Goal: Navigation & Orientation: Find specific page/section

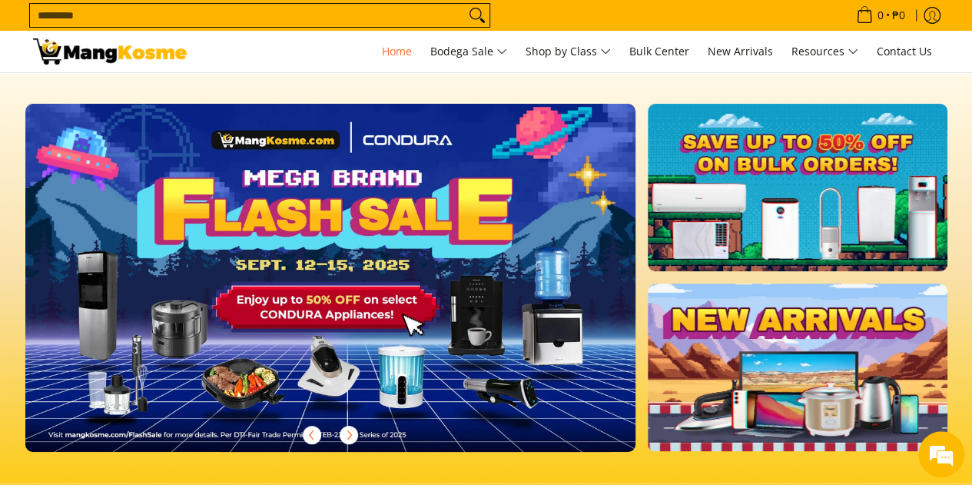
click at [233, 193] on img at bounding box center [330, 278] width 611 height 348
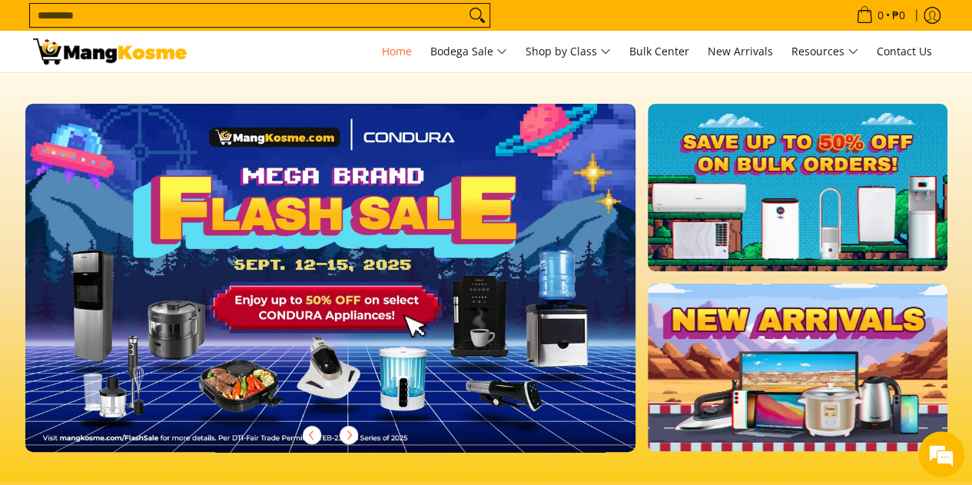
click at [270, 283] on img at bounding box center [330, 277] width 623 height 355
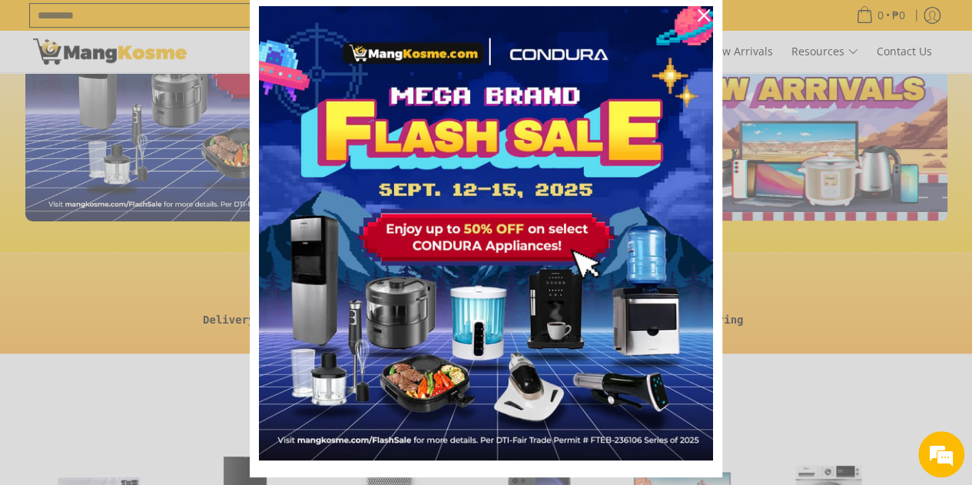
scroll to position [77, 0]
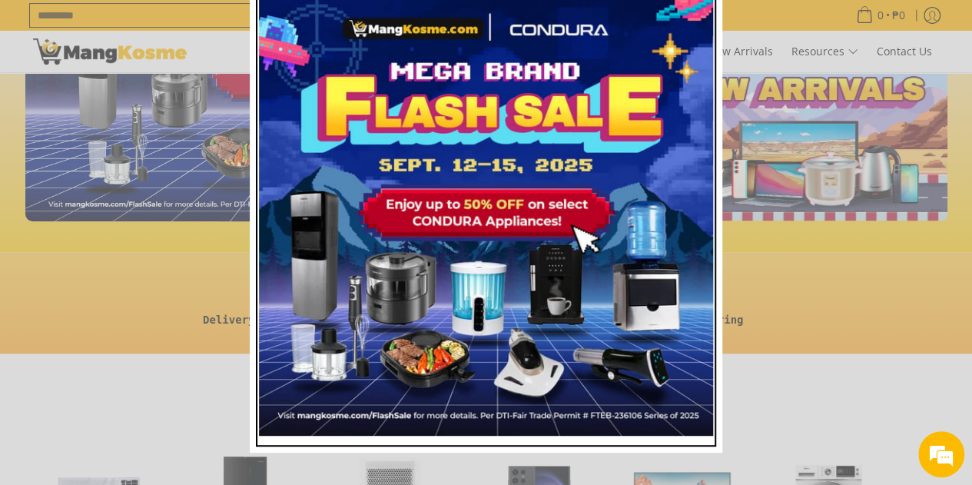
click at [519, 159] on img "Marketing offer form" at bounding box center [486, 209] width 454 height 454
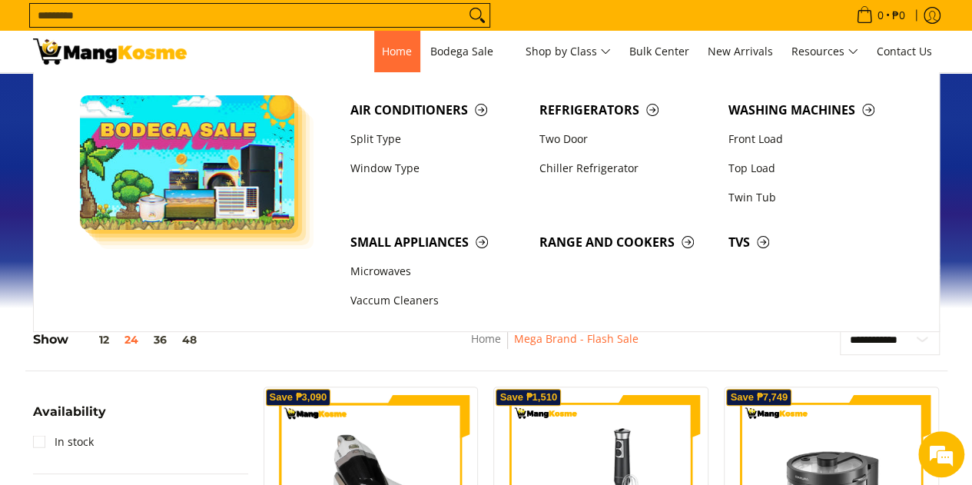
click at [396, 51] on span "Home" at bounding box center [397, 51] width 30 height 15
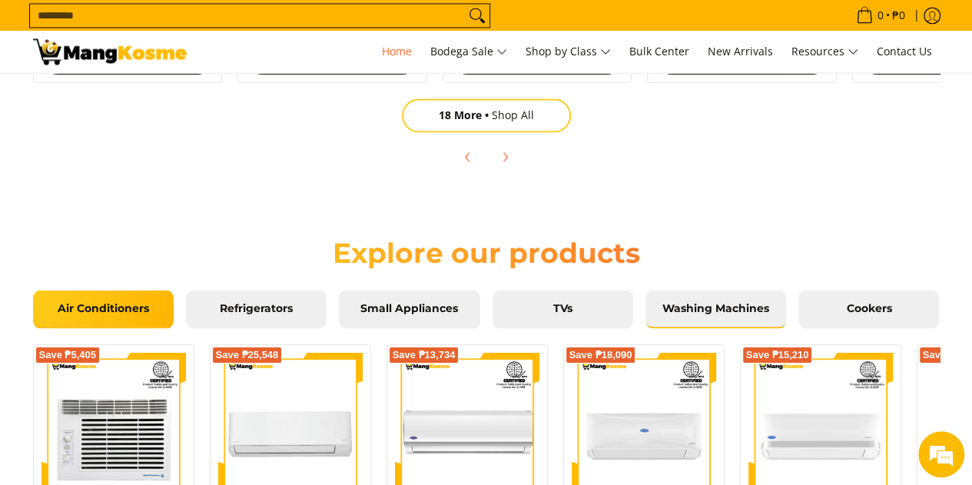
click at [763, 293] on link "Washing Machines" at bounding box center [715, 309] width 141 height 38
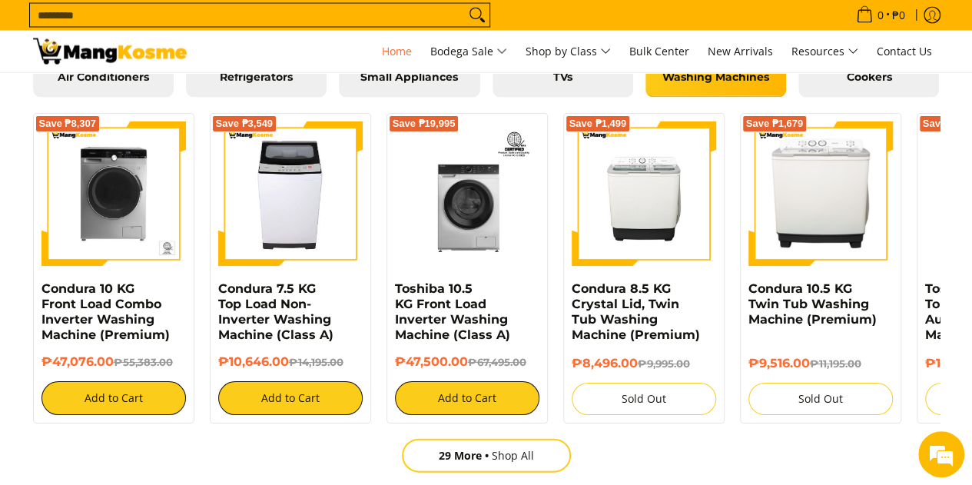
scroll to position [0, 1832]
